Goal: Task Accomplishment & Management: Complete application form

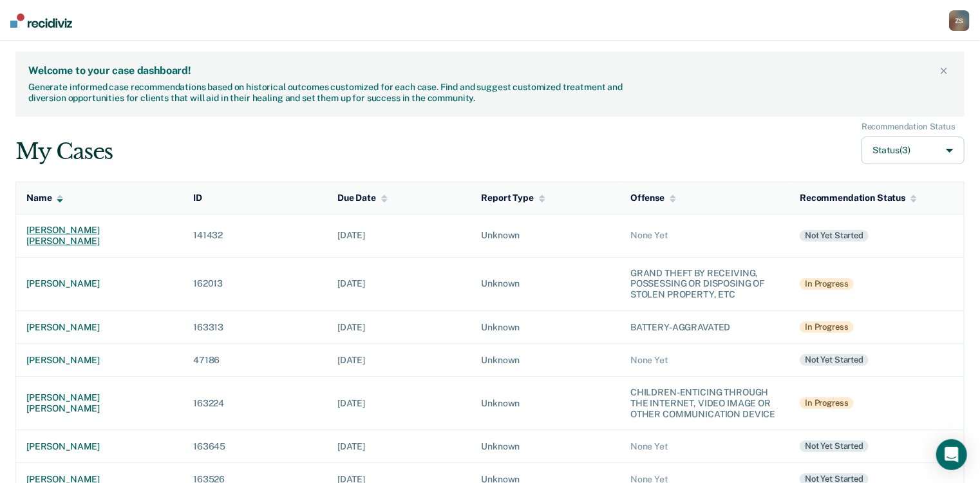
click at [78, 235] on td "[PERSON_NAME] [PERSON_NAME]" at bounding box center [99, 235] width 167 height 43
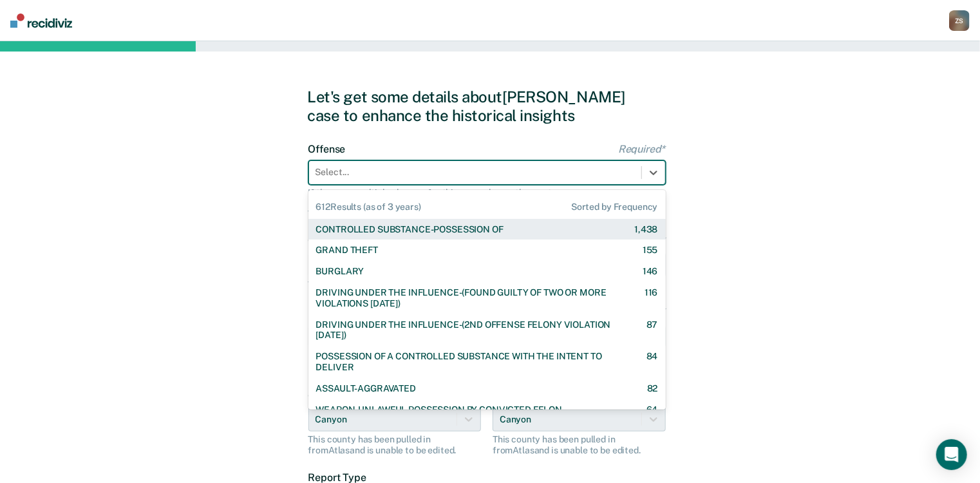
click at [438, 170] on div at bounding box center [474, 172] width 319 height 14
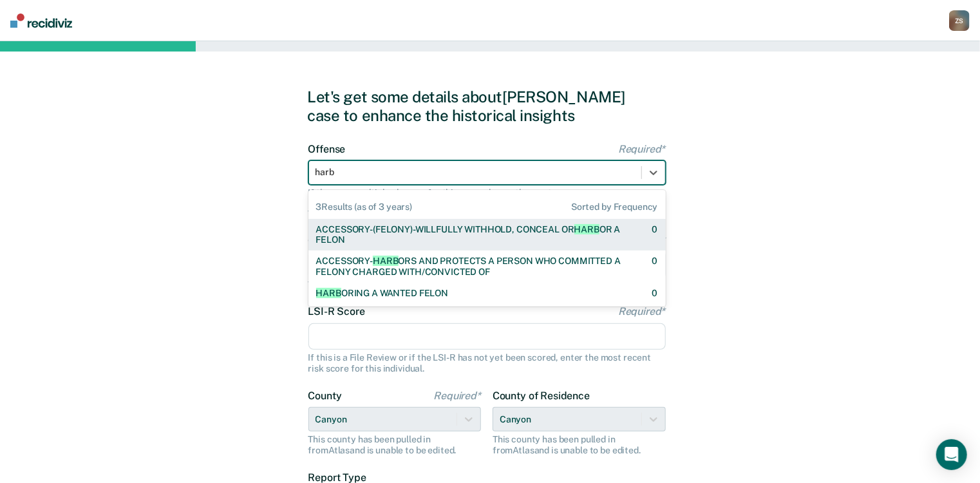
type input "harb"
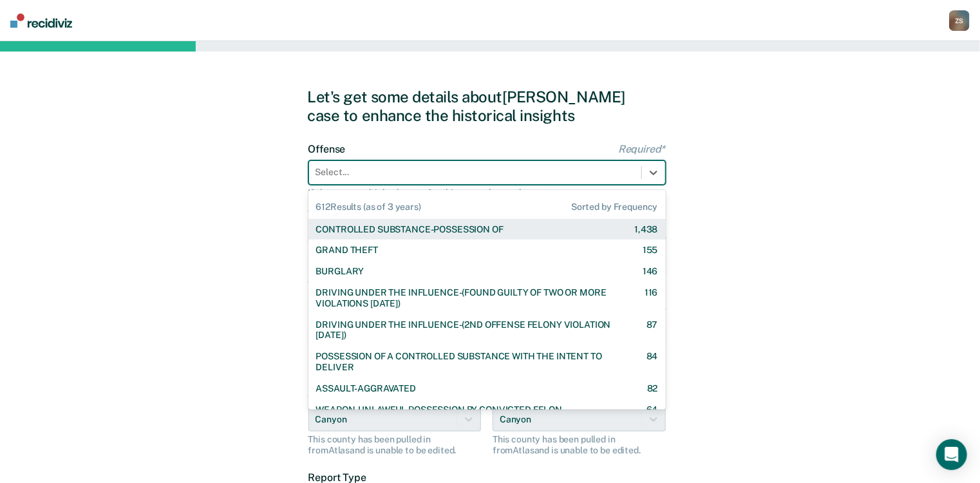
click at [402, 174] on div at bounding box center [474, 172] width 319 height 14
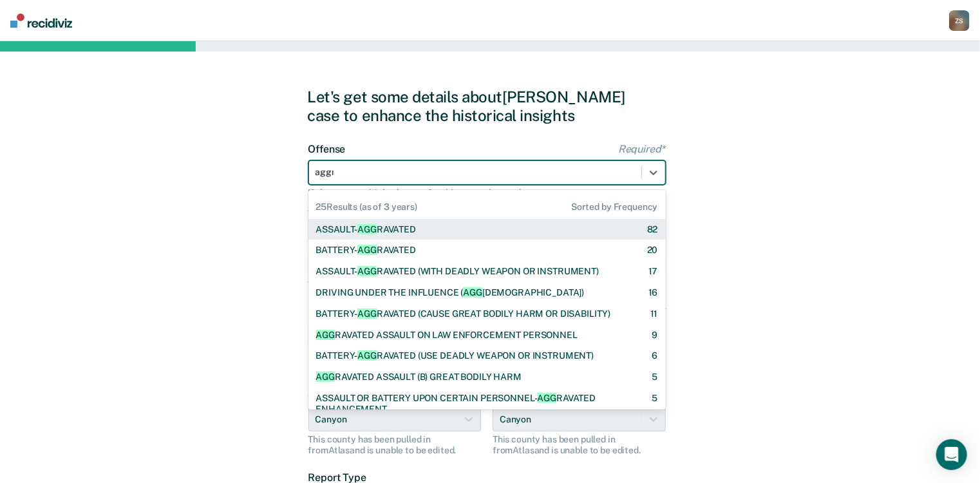
type input "aggra"
click at [417, 232] on div "ASSAULT- AGGRA VATED 82" at bounding box center [487, 229] width 342 height 11
checkbox input "true"
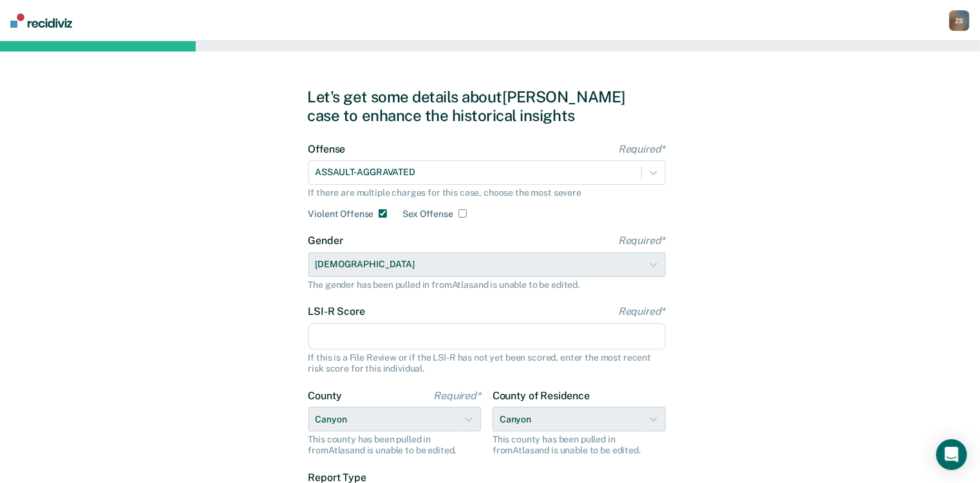
click at [375, 334] on input "LSI-R Score Required*" at bounding box center [486, 336] width 357 height 27
type input "21"
click at [803, 368] on div "Let's get some details about [PERSON_NAME] case to enhance the historical insig…" at bounding box center [490, 331] width 980 height 580
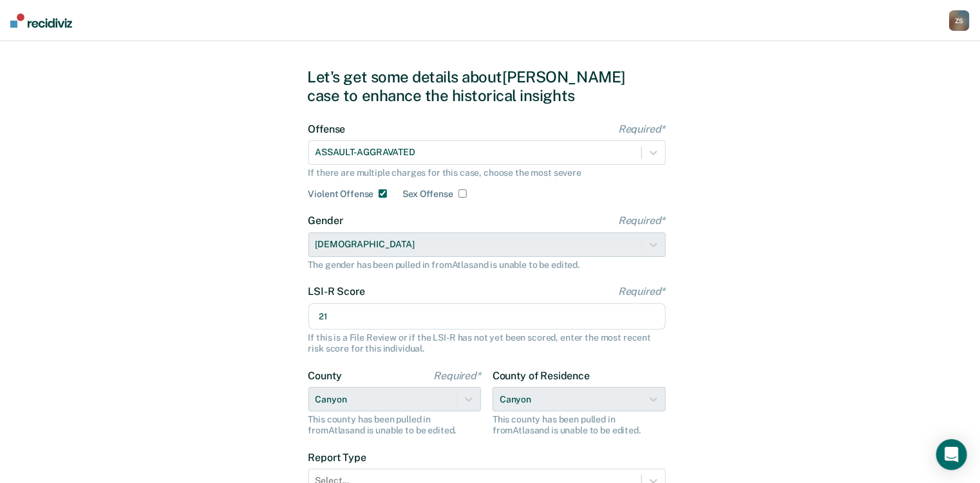
scroll to position [138, 0]
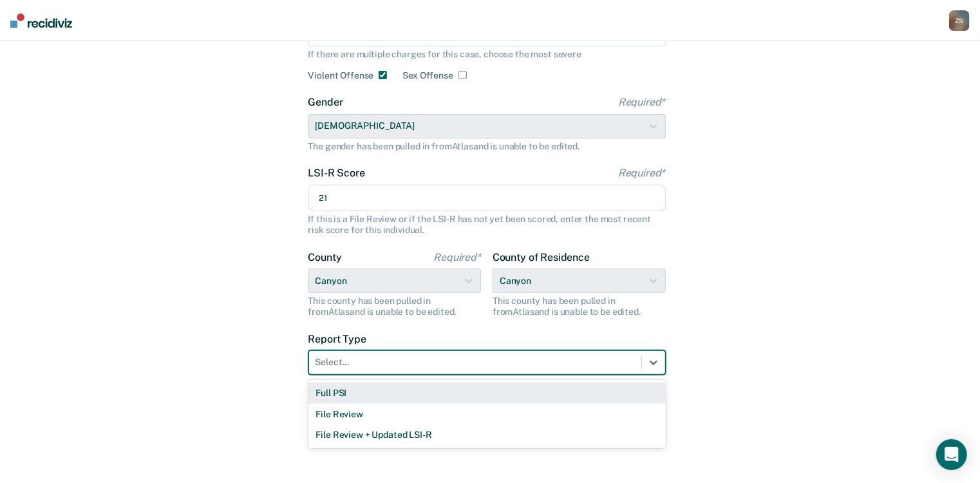
click at [418, 367] on div at bounding box center [474, 362] width 319 height 14
click at [438, 393] on div "Full PSI" at bounding box center [486, 392] width 357 height 21
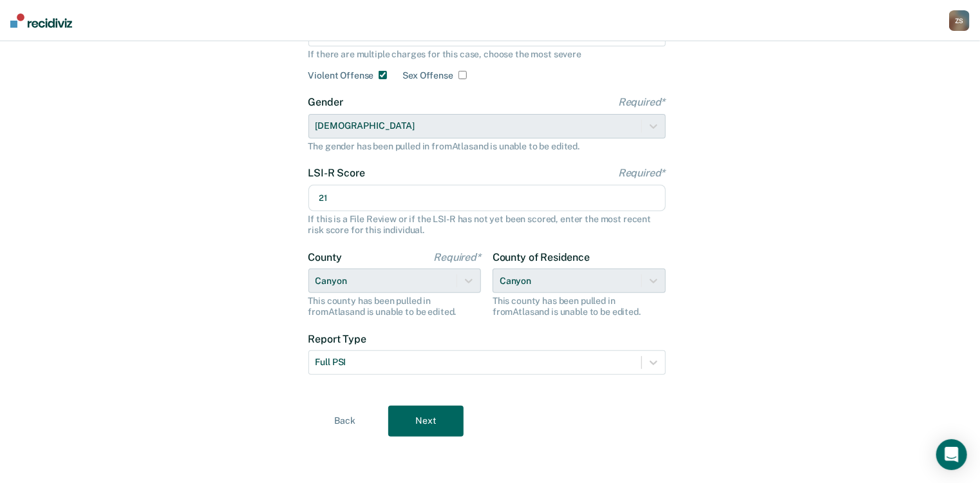
click at [429, 422] on button "Next" at bounding box center [425, 421] width 75 height 31
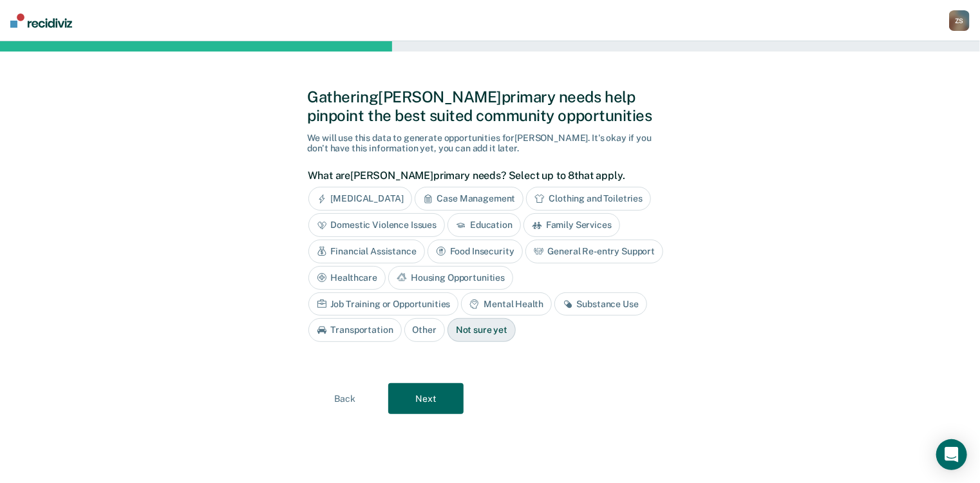
scroll to position [0, 0]
click at [399, 201] on div "[MEDICAL_DATA]" at bounding box center [365, 199] width 104 height 24
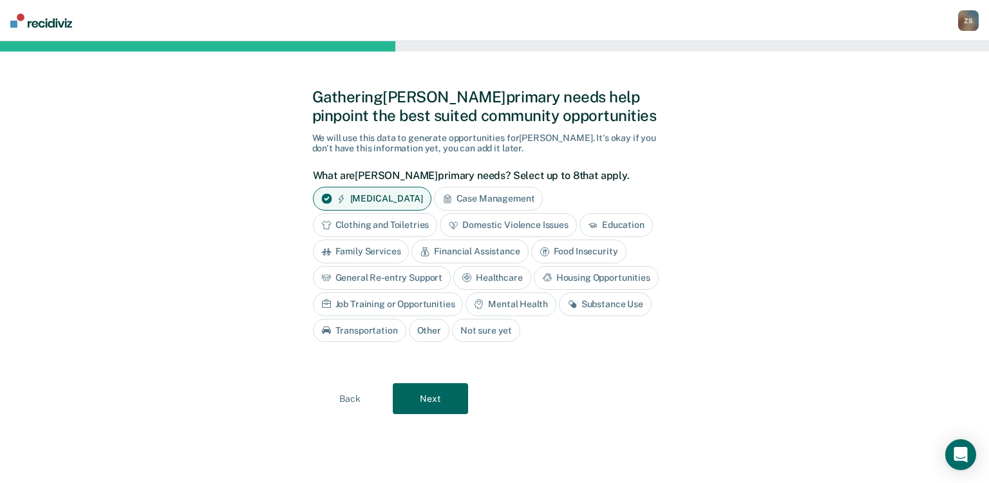
click at [601, 232] on div "Education" at bounding box center [615, 225] width 73 height 24
click at [442, 302] on div "Job Training or Opportunities" at bounding box center [388, 304] width 151 height 24
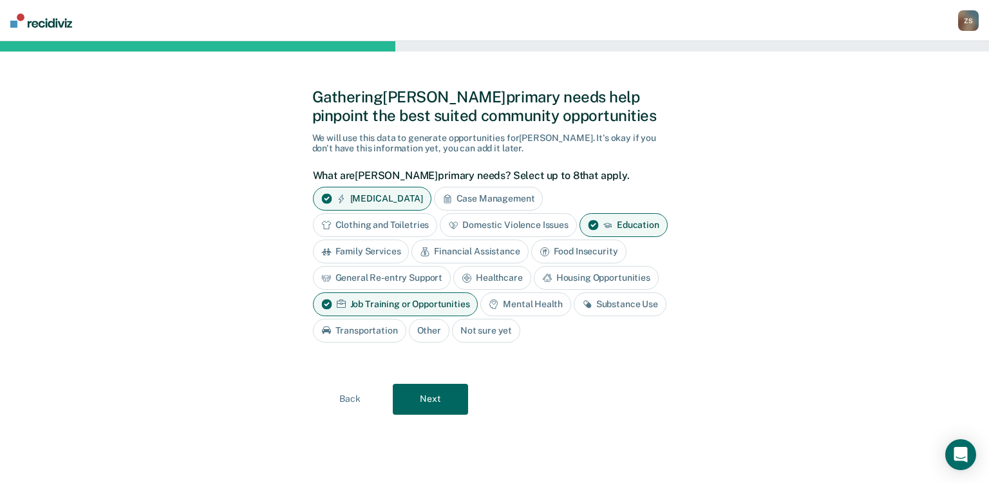
click at [430, 405] on button "Next" at bounding box center [430, 399] width 75 height 31
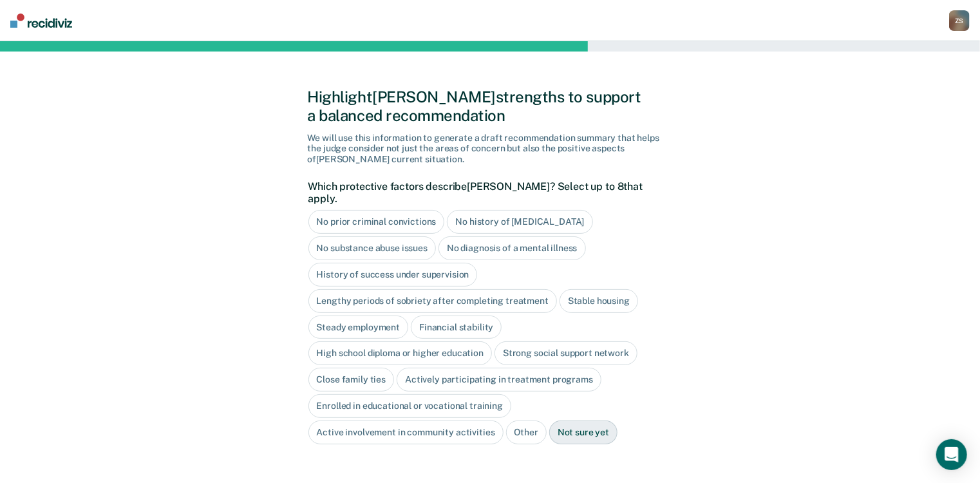
click at [484, 236] on div "No diagnosis of a mental illness" at bounding box center [511, 248] width 147 height 24
click at [567, 291] on div "Stable housing" at bounding box center [598, 301] width 79 height 24
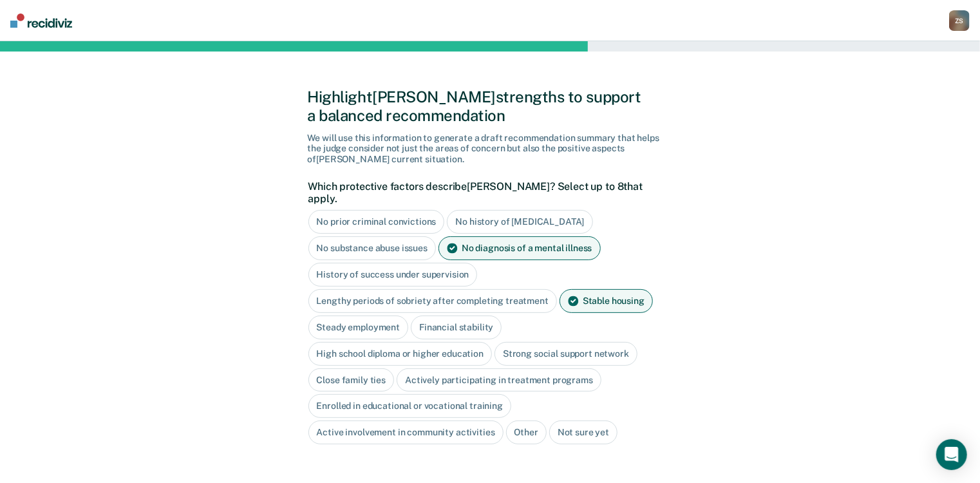
click at [449, 317] on div "Financial stability" at bounding box center [456, 327] width 91 height 24
click at [362, 375] on div "Close family ties" at bounding box center [351, 380] width 86 height 24
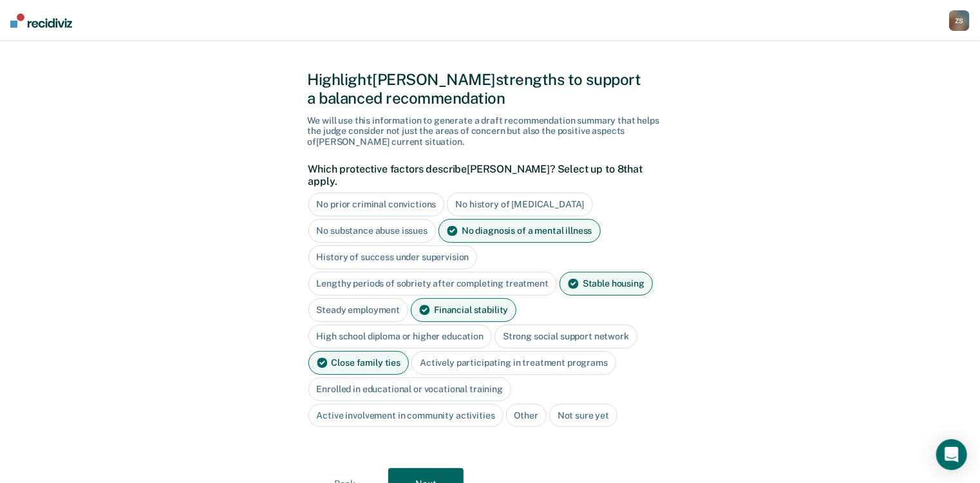
scroll to position [52, 0]
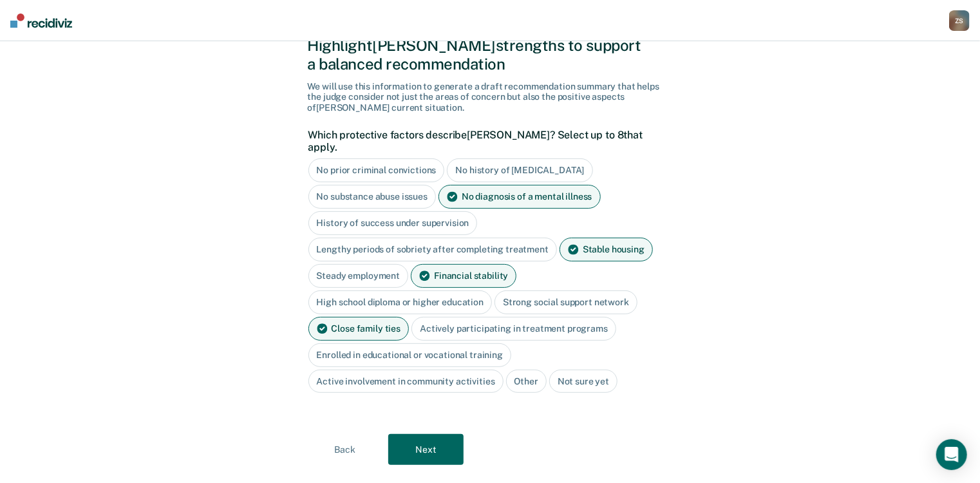
click at [439, 435] on button "Next" at bounding box center [425, 449] width 75 height 31
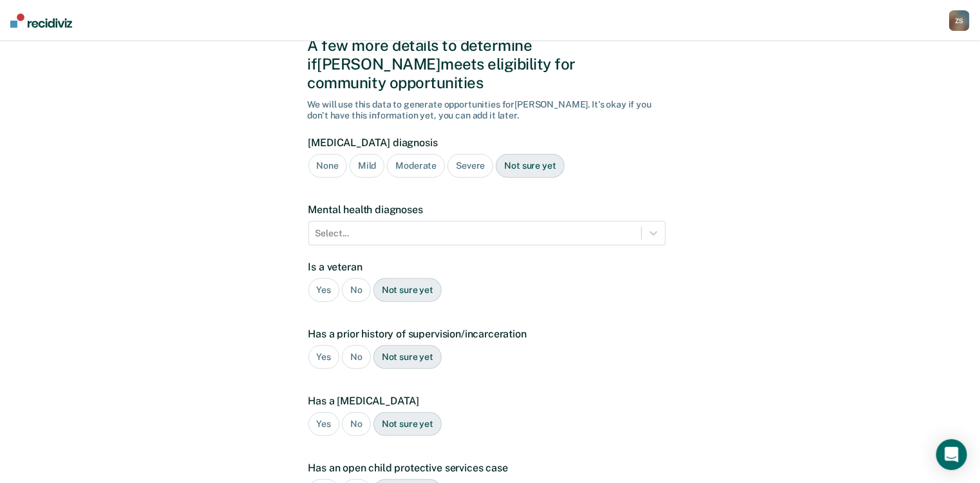
click at [335, 154] on div "None" at bounding box center [327, 166] width 39 height 24
click at [350, 278] on div "No" at bounding box center [356, 290] width 29 height 24
click at [322, 345] on div "Yes" at bounding box center [324, 357] width 32 height 24
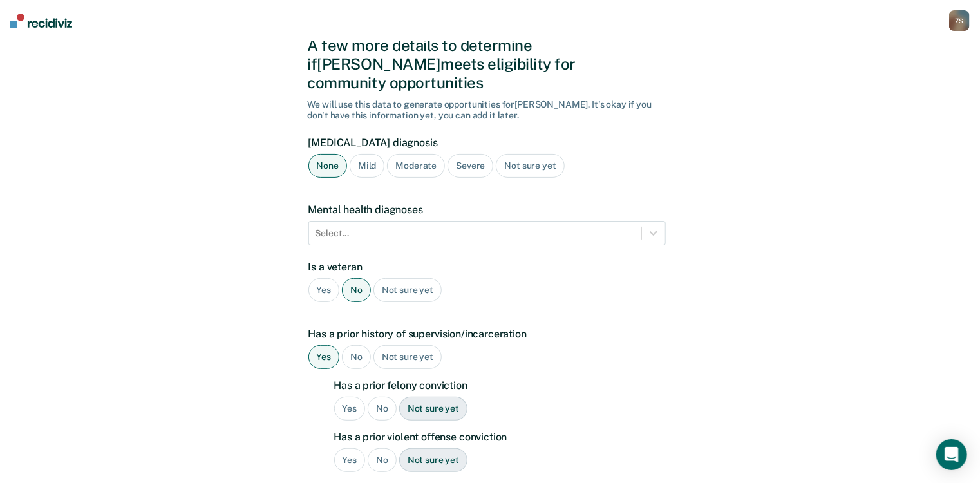
click at [344, 397] on div "Yes" at bounding box center [350, 409] width 32 height 24
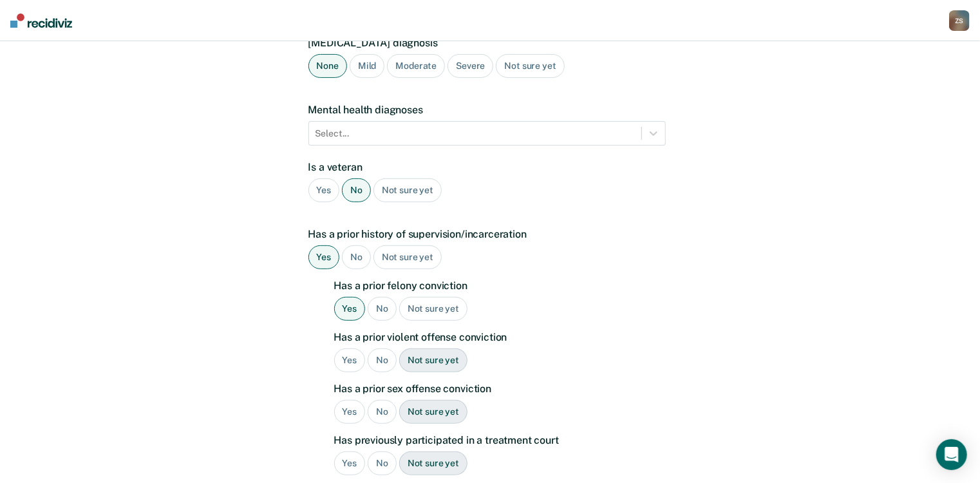
scroll to position [155, 0]
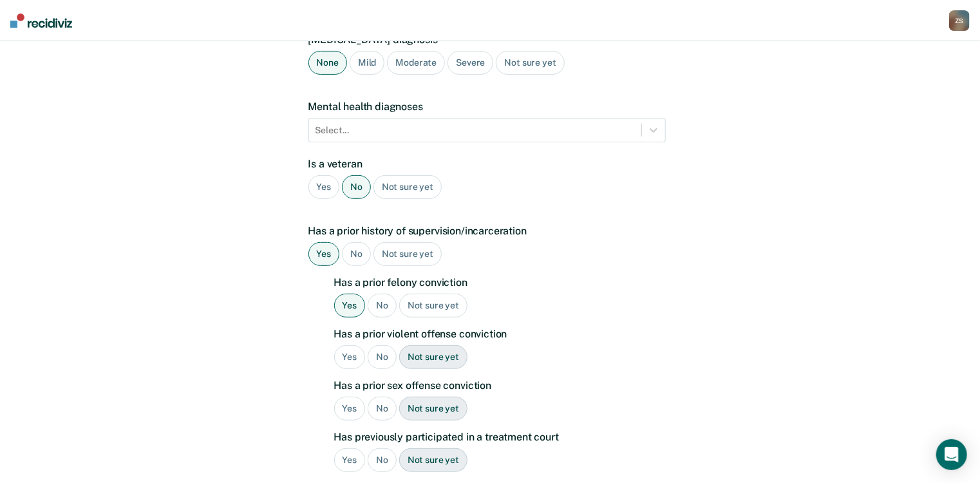
click at [355, 345] on div "Yes" at bounding box center [350, 357] width 32 height 24
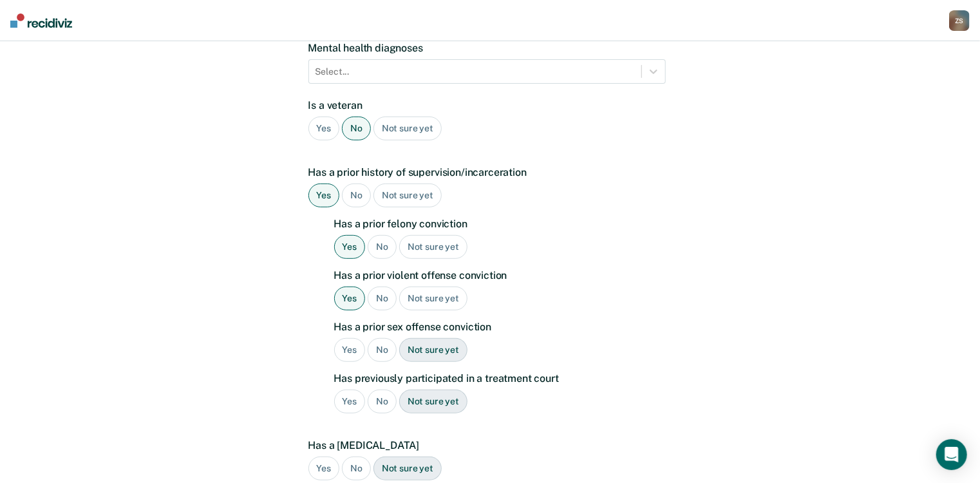
scroll to position [361, 0]
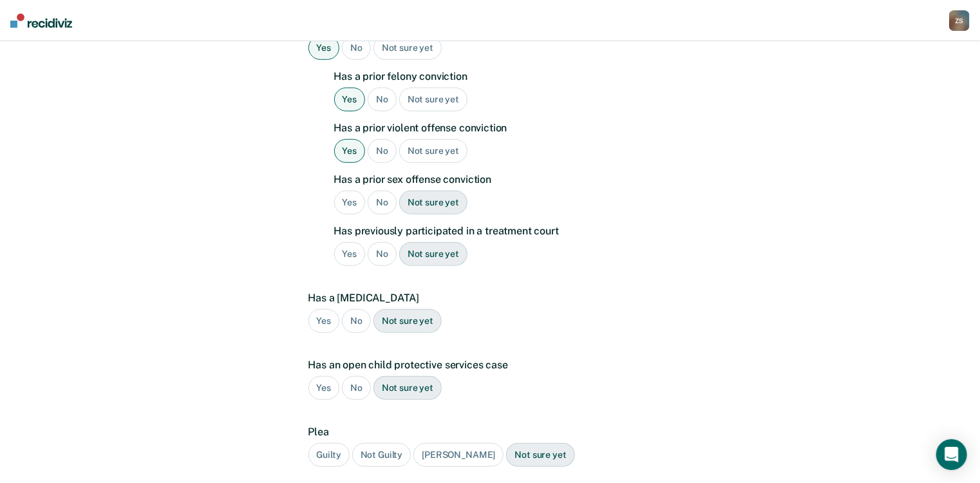
click at [374, 191] on div "No" at bounding box center [382, 203] width 29 height 24
click at [381, 242] on div "No" at bounding box center [382, 254] width 29 height 24
click at [358, 309] on div "No" at bounding box center [356, 321] width 29 height 24
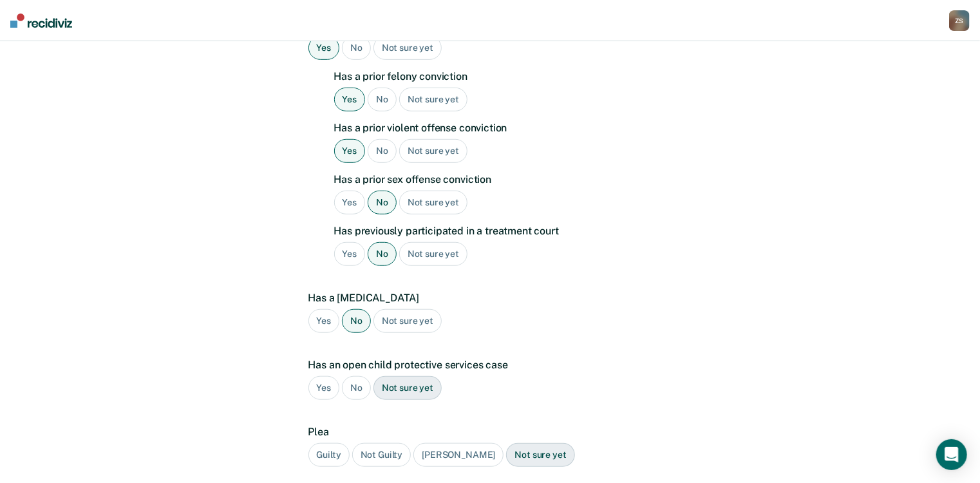
click at [356, 376] on div "No" at bounding box center [356, 388] width 29 height 24
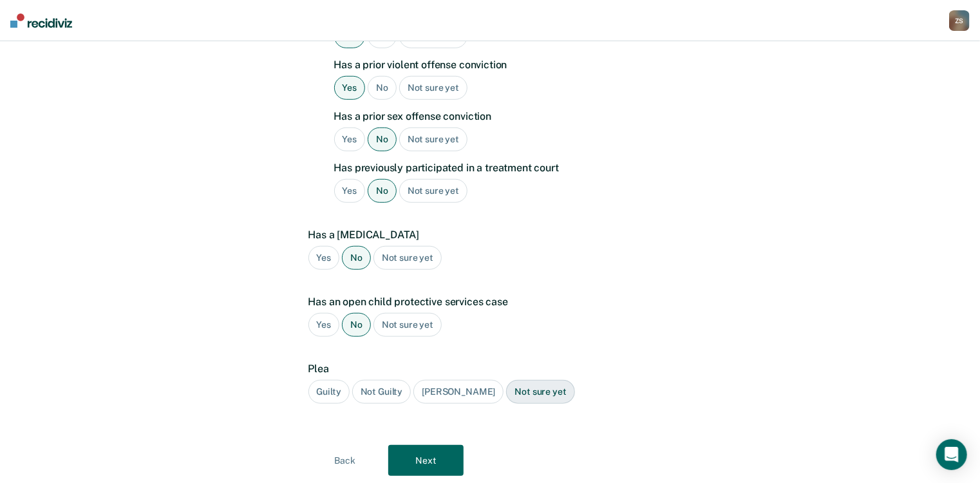
scroll to position [442, 0]
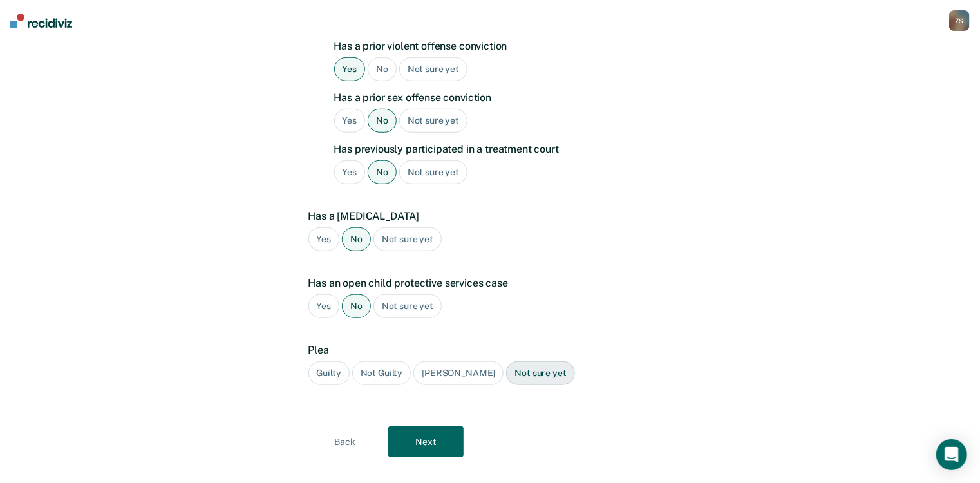
click at [334, 361] on div "Guilty" at bounding box center [328, 373] width 41 height 24
click at [444, 426] on button "Next" at bounding box center [425, 441] width 75 height 31
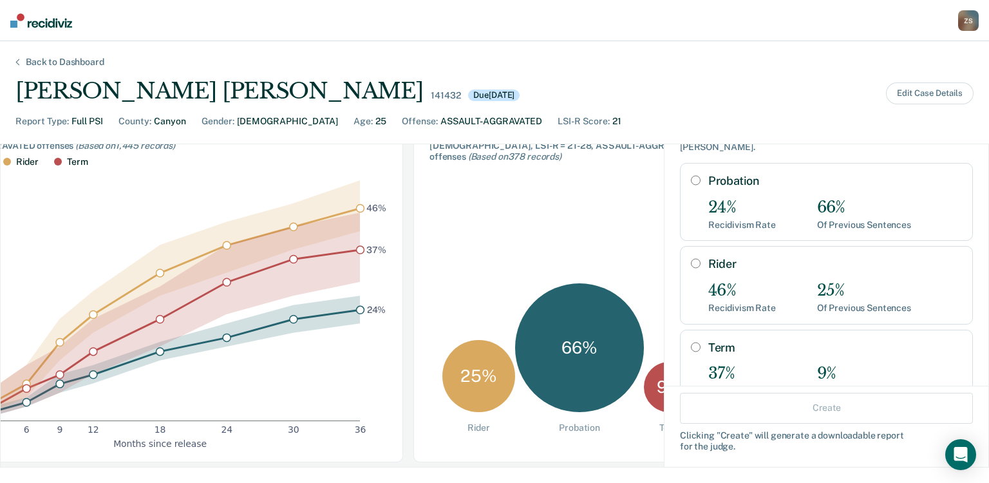
scroll to position [0, 0]
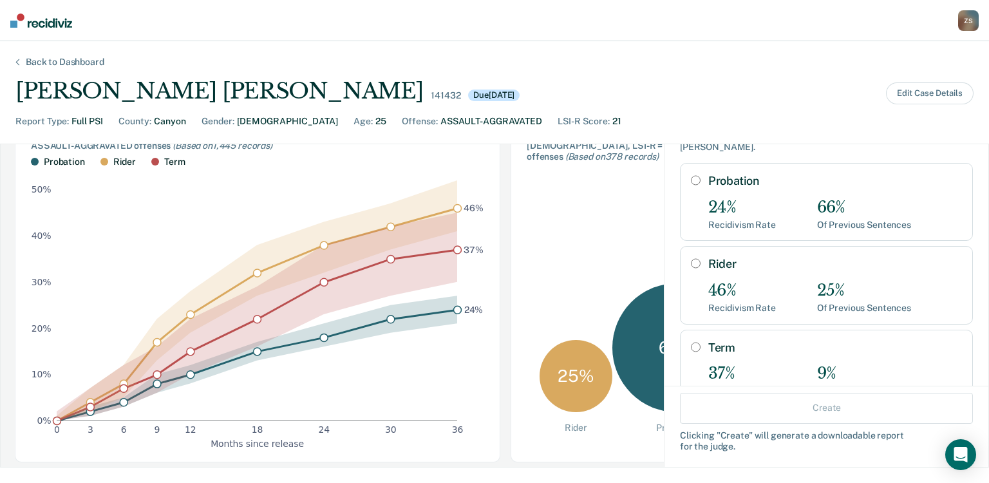
click at [691, 342] on input "Term" at bounding box center [696, 347] width 10 height 10
radio input "true"
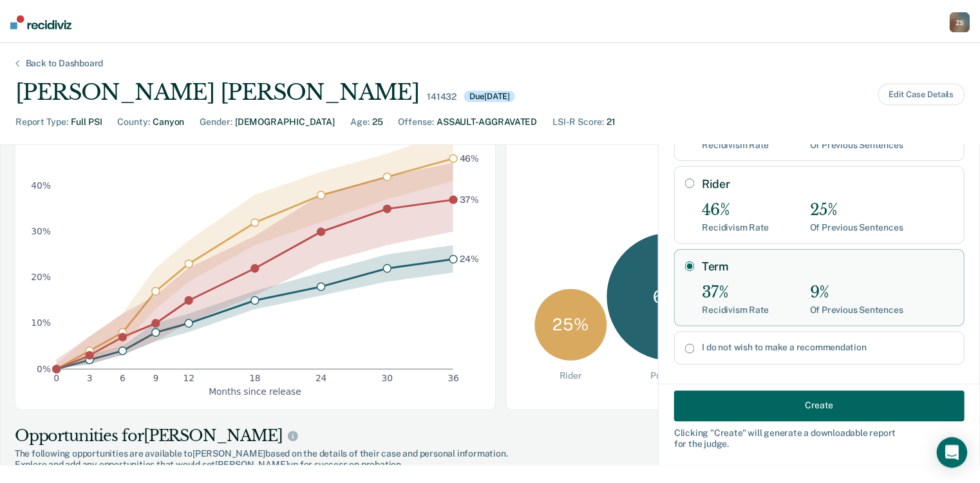
scroll to position [155, 0]
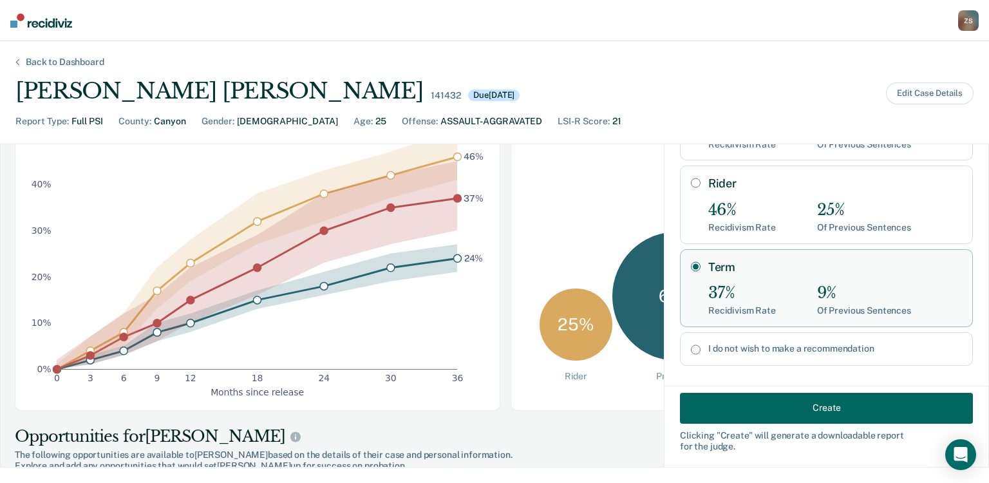
click at [785, 406] on button "Create" at bounding box center [826, 407] width 293 height 31
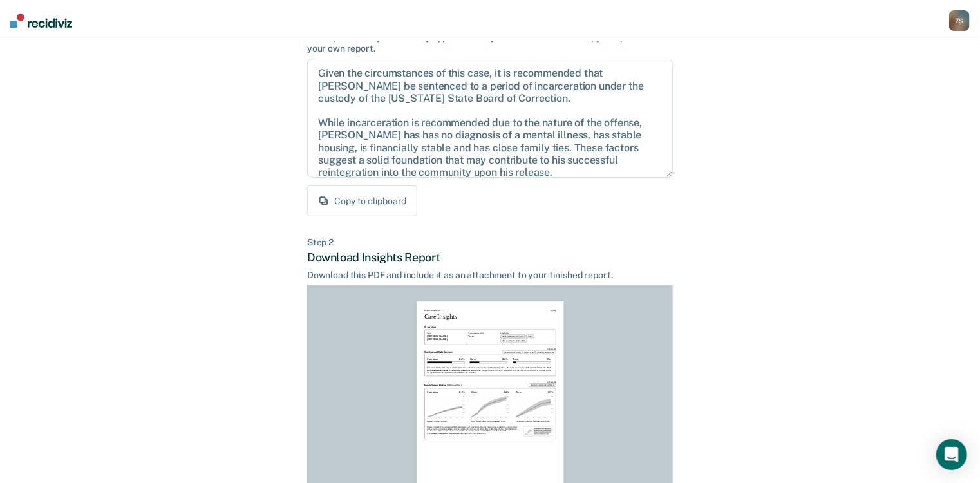
scroll to position [206, 0]
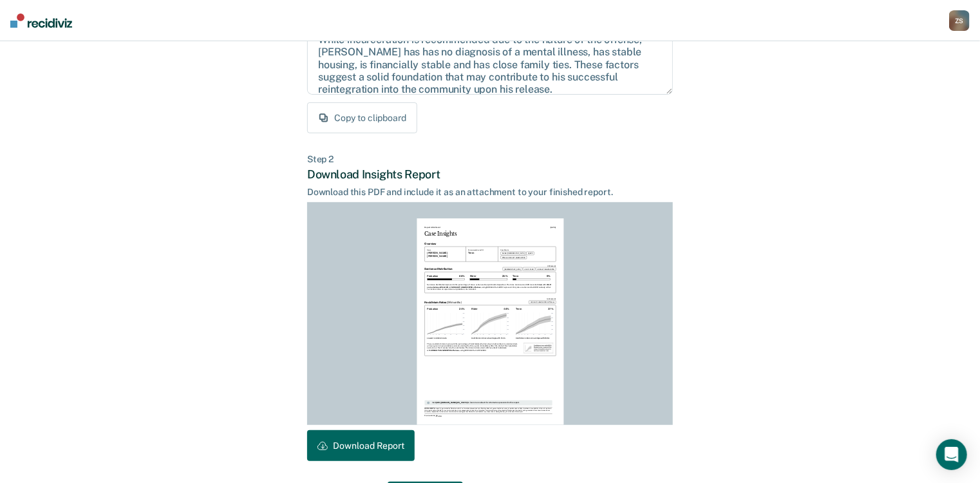
click at [368, 435] on button "Download Report" at bounding box center [361, 445] width 108 height 31
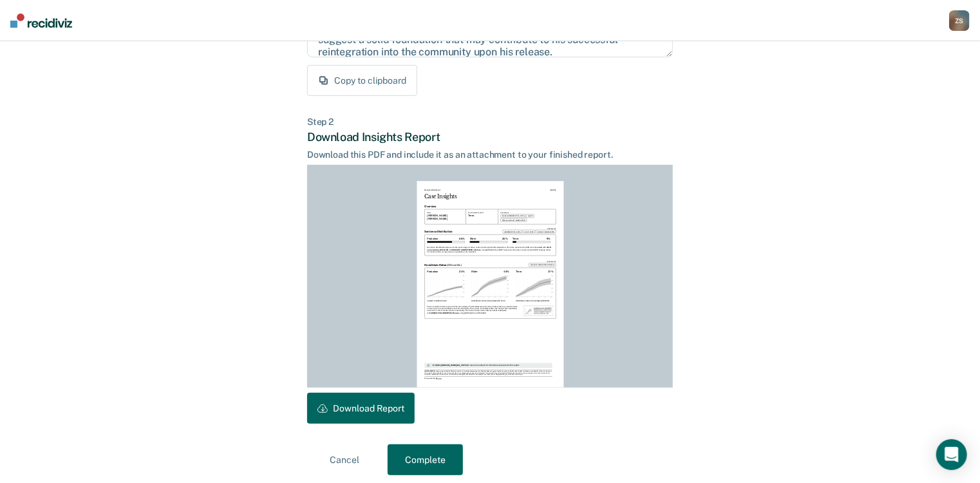
scroll to position [251, 0]
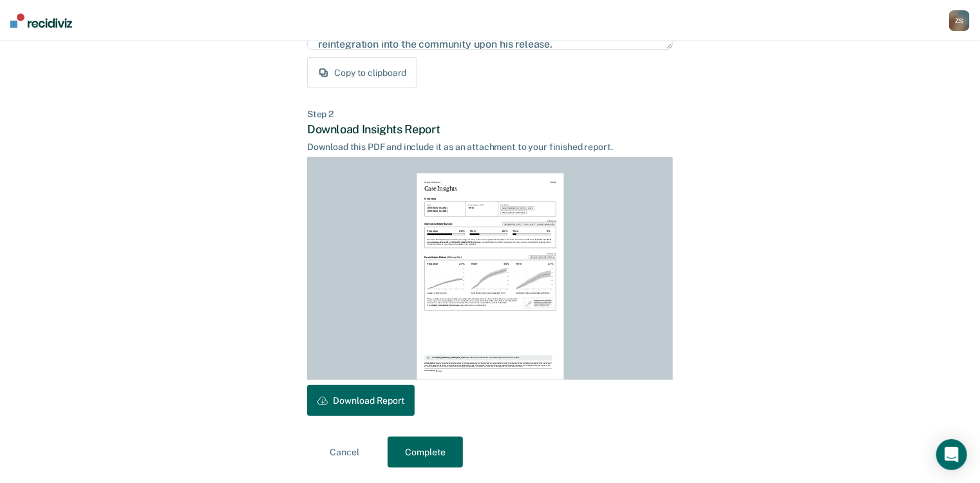
click at [438, 456] on button "Complete" at bounding box center [425, 452] width 75 height 31
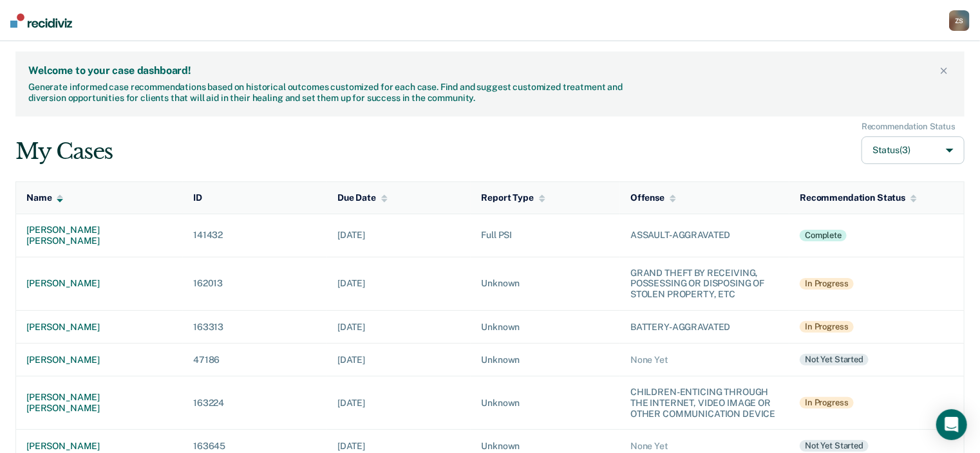
click at [957, 28] on div "Z S" at bounding box center [959, 20] width 21 height 21
click at [870, 82] on link "Log Out" at bounding box center [906, 83] width 108 height 11
